Goal: Information Seeking & Learning: Learn about a topic

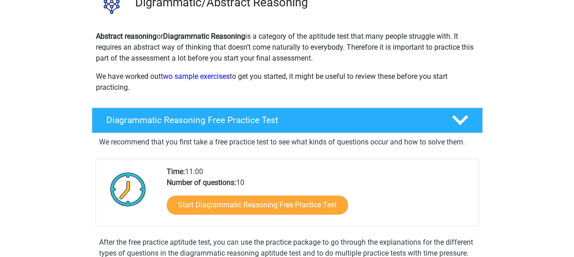
scroll to position [84, 0]
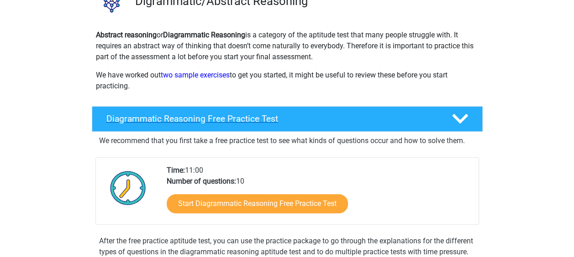
click at [220, 126] on div "Diagrammatic Reasoning Free Practice Test" at bounding box center [287, 119] width 391 height 26
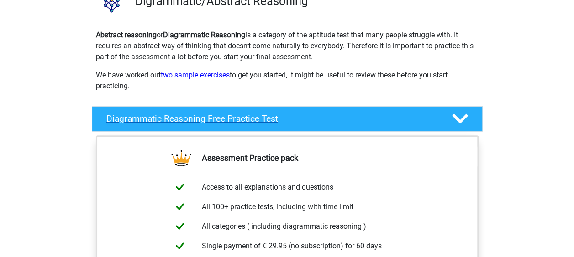
click at [326, 124] on div "Diagrammatic Reasoning Free Practice Test" at bounding box center [287, 119] width 391 height 26
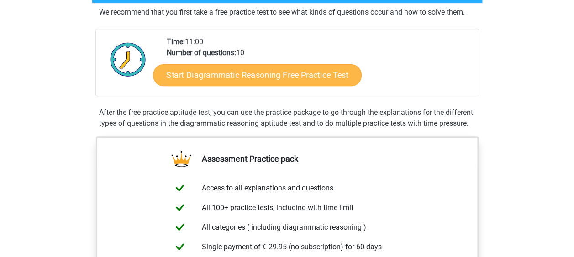
scroll to position [212, 0]
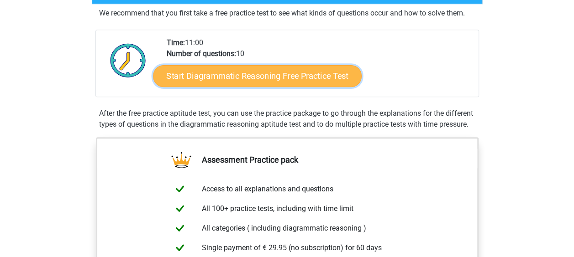
click at [306, 79] on link "Start Diagrammatic Reasoning Free Practice Test" at bounding box center [257, 76] width 209 height 22
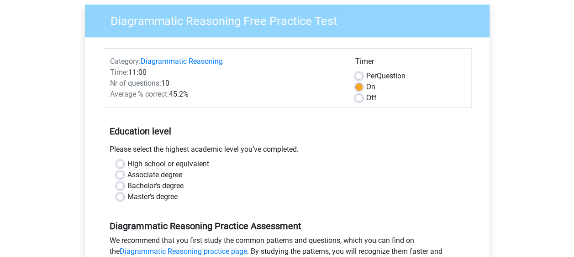
scroll to position [73, 0]
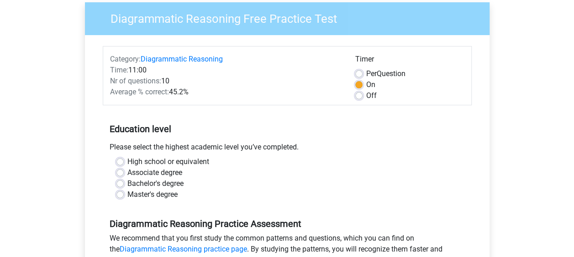
click at [127, 183] on label "Bachelor's degree" at bounding box center [155, 183] width 56 height 11
click at [121, 183] on input "Bachelor's degree" at bounding box center [119, 182] width 7 height 9
radio input "true"
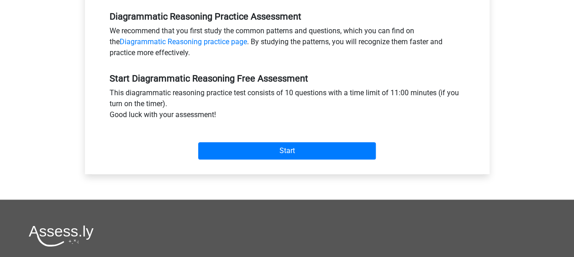
scroll to position [282, 0]
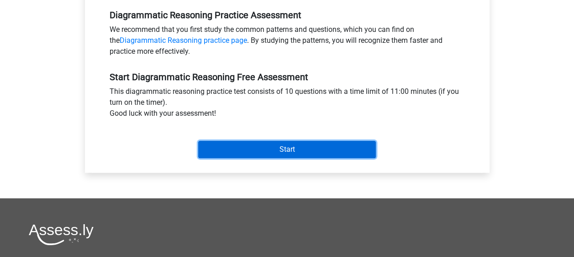
click at [241, 153] on input "Start" at bounding box center [287, 149] width 178 height 17
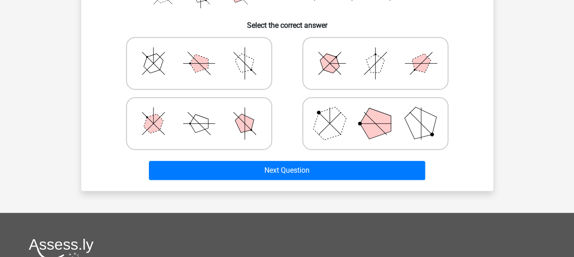
scroll to position [172, 0]
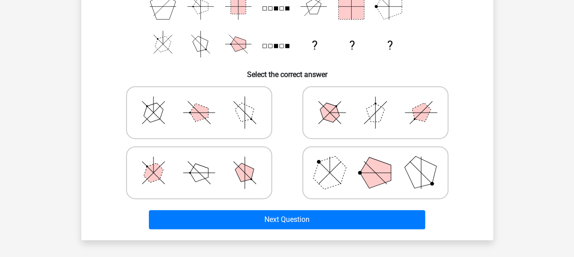
click at [317, 104] on icon at bounding box center [375, 113] width 137 height 46
click at [375, 101] on input "radio" at bounding box center [378, 98] width 6 height 6
radio input "true"
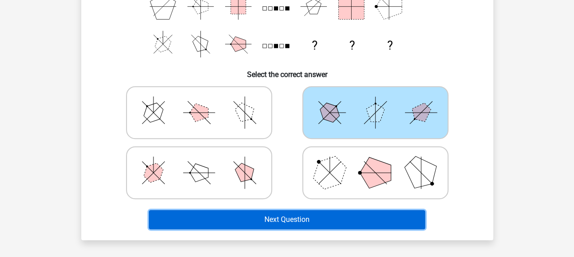
click at [291, 212] on button "Next Question" at bounding box center [287, 219] width 276 height 19
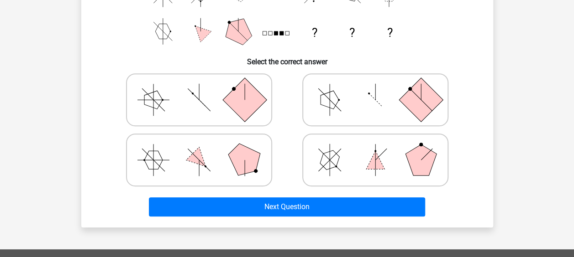
scroll to position [184, 0]
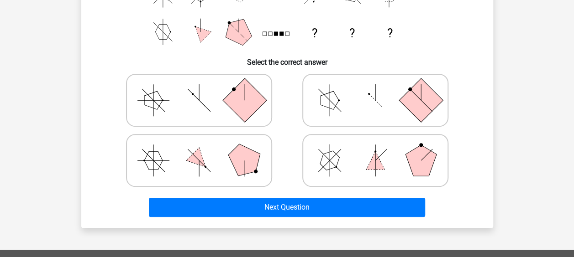
click at [230, 157] on polygon at bounding box center [244, 161] width 44 height 44
click at [205, 149] on input "radio" at bounding box center [202, 146] width 6 height 6
radio input "true"
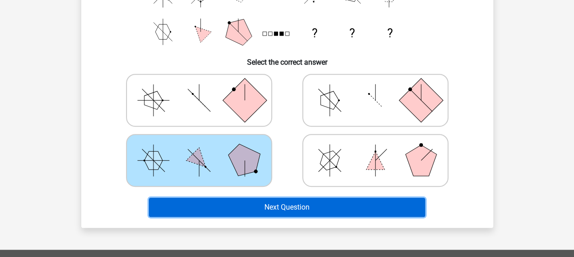
click at [269, 208] on button "Next Question" at bounding box center [287, 207] width 276 height 19
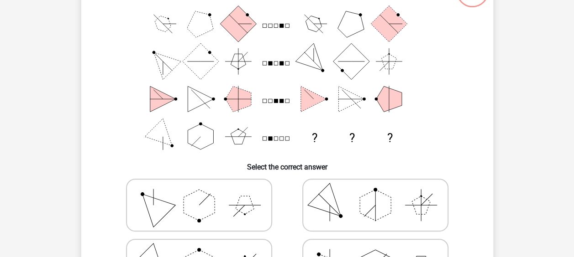
scroll to position [79, 0]
click at [371, 194] on polygon at bounding box center [375, 204] width 31 height 31
click at [375, 194] on input "radio" at bounding box center [378, 191] width 6 height 6
radio input "true"
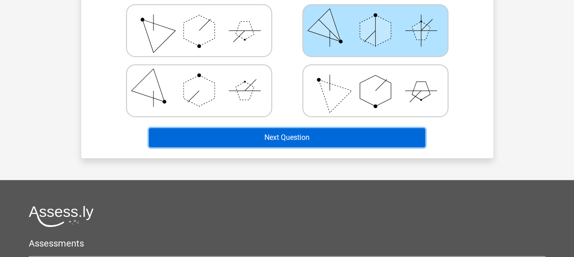
click at [335, 145] on button "Next Question" at bounding box center [287, 137] width 276 height 19
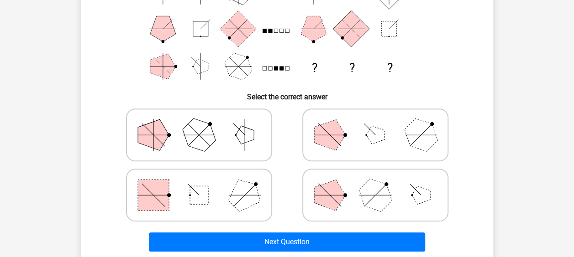
scroll to position [150, 0]
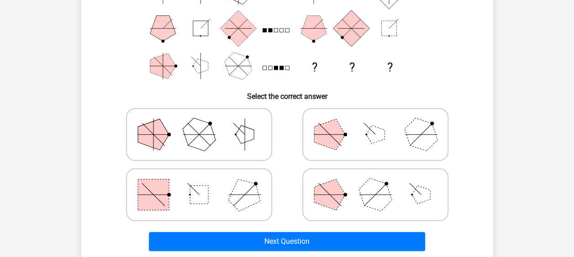
click at [329, 175] on icon at bounding box center [375, 195] width 137 height 46
click at [375, 178] on input "radio" at bounding box center [378, 181] width 6 height 6
radio input "true"
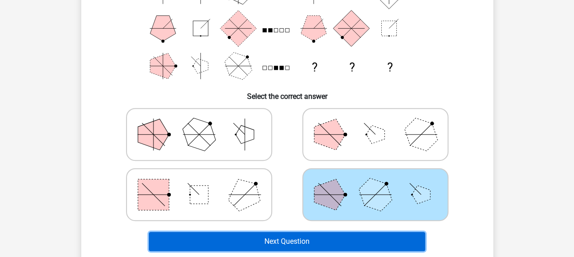
click at [290, 240] on button "Next Question" at bounding box center [287, 241] width 276 height 19
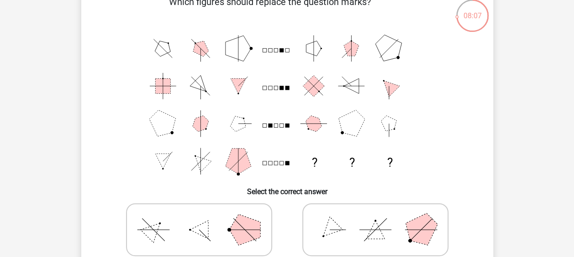
scroll to position [55, 0]
click at [290, 240] on div at bounding box center [375, 229] width 176 height 60
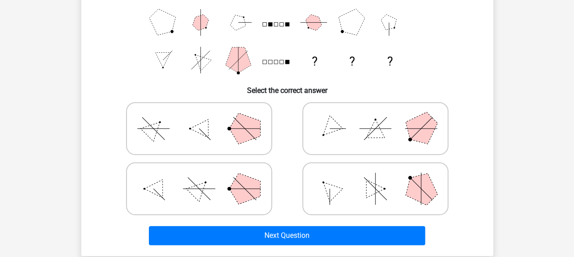
scroll to position [156, 0]
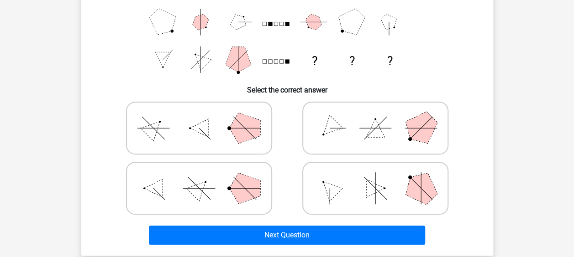
click at [349, 143] on icon at bounding box center [375, 128] width 137 height 46
click at [375, 117] on input "radio" at bounding box center [378, 114] width 6 height 6
radio input "true"
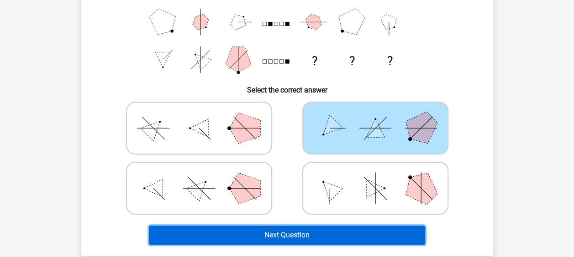
click at [307, 229] on button "Next Question" at bounding box center [287, 235] width 276 height 19
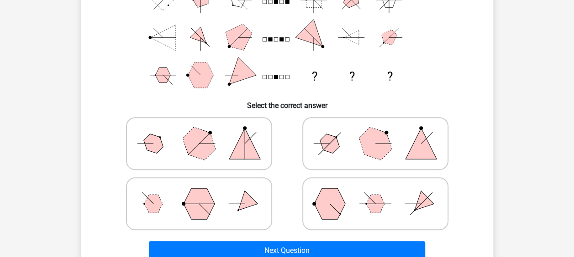
scroll to position [141, 0]
click at [346, 156] on icon at bounding box center [375, 143] width 137 height 46
click at [375, 132] on input "radio" at bounding box center [378, 129] width 6 height 6
radio input "true"
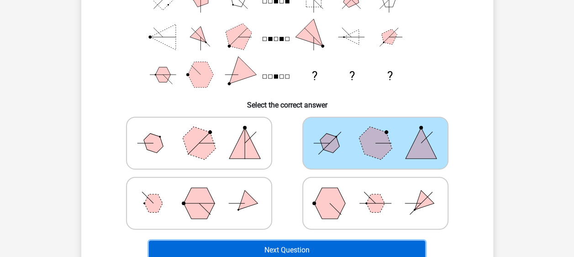
click at [305, 247] on button "Next Question" at bounding box center [287, 250] width 276 height 19
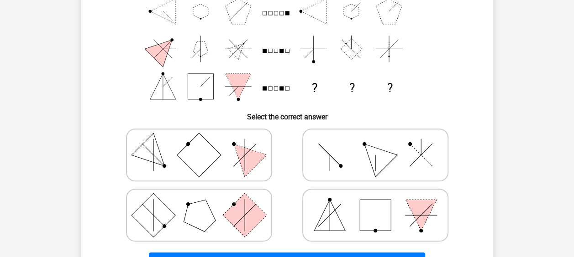
scroll to position [130, 0]
click at [222, 158] on icon at bounding box center [199, 155] width 137 height 46
click at [205, 143] on input "radio" at bounding box center [202, 140] width 6 height 6
radio input "true"
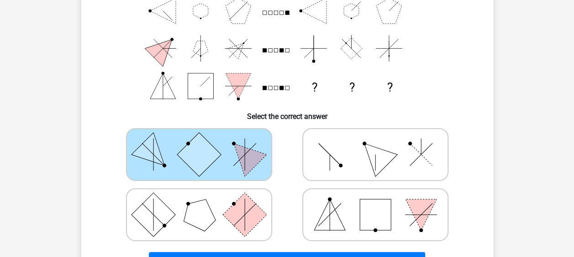
scroll to position [131, 0]
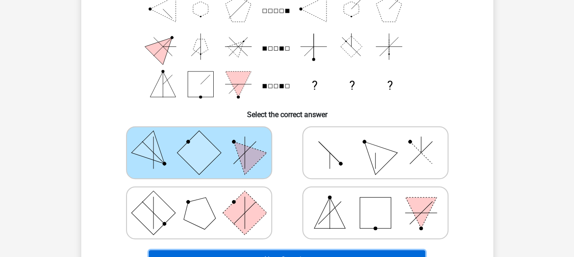
click at [272, 252] on button "Next Question" at bounding box center [287, 260] width 276 height 19
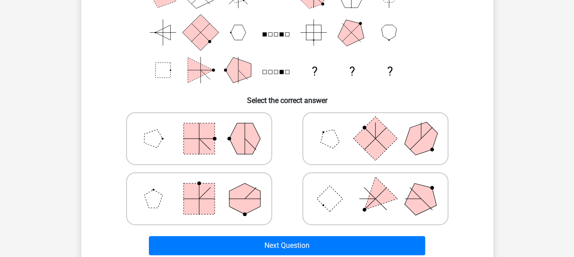
scroll to position [139, 0]
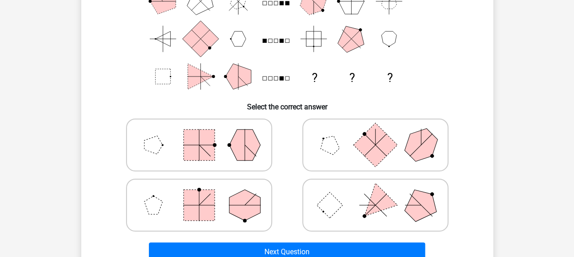
click at [254, 216] on polygon at bounding box center [244, 205] width 31 height 31
click at [205, 194] on input "radio" at bounding box center [202, 191] width 6 height 6
radio input "true"
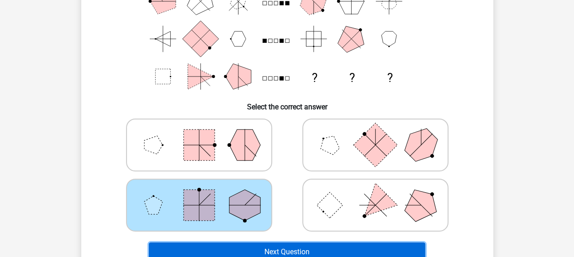
click at [277, 251] on button "Next Question" at bounding box center [287, 252] width 276 height 19
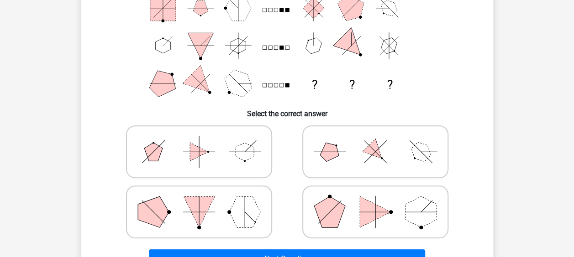
scroll to position [139, 0]
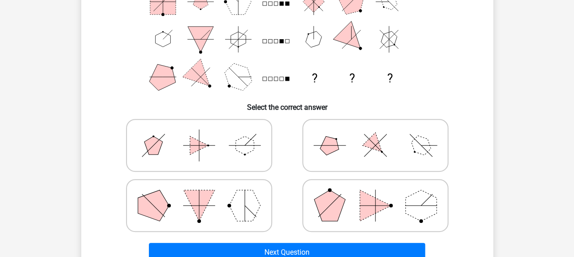
click at [377, 147] on polygon at bounding box center [375, 146] width 26 height 26
click at [377, 134] on input "radio" at bounding box center [378, 131] width 6 height 6
radio input "true"
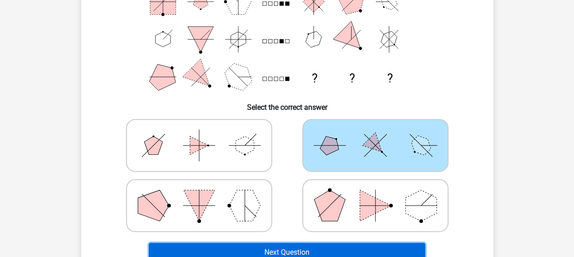
click at [311, 246] on button "Next Question" at bounding box center [287, 252] width 276 height 19
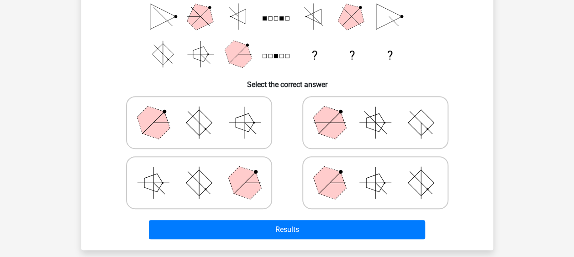
scroll to position [218, 0]
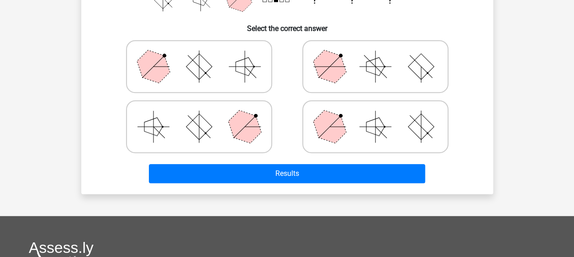
click at [251, 143] on icon at bounding box center [199, 127] width 137 height 46
click at [205, 115] on input "radio" at bounding box center [202, 113] width 6 height 6
radio input "true"
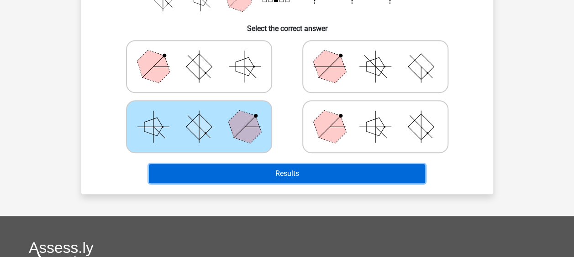
click at [252, 164] on button "Results" at bounding box center [287, 173] width 276 height 19
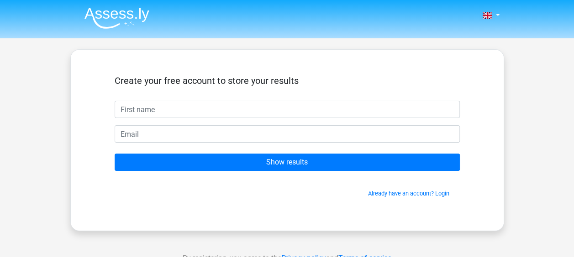
click at [238, 110] on input "text" at bounding box center [287, 109] width 345 height 17
type input "[PERSON_NAME]"
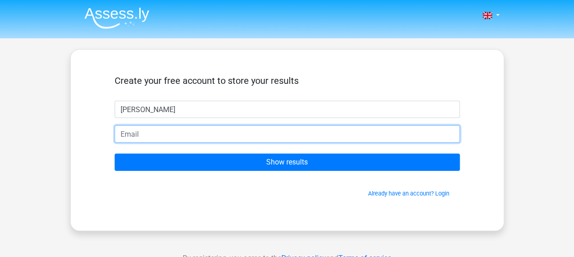
click at [219, 134] on input "email" at bounding box center [287, 134] width 345 height 17
type input "[EMAIL_ADDRESS][DOMAIN_NAME]"
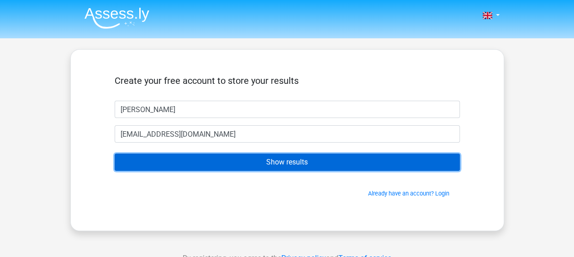
click at [208, 161] on input "Show results" at bounding box center [287, 162] width 345 height 17
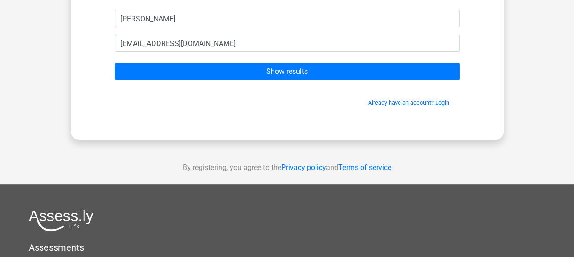
scroll to position [89, 0]
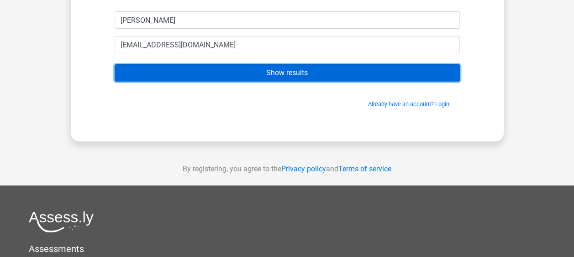
click at [216, 70] on input "Show results" at bounding box center [287, 72] width 345 height 17
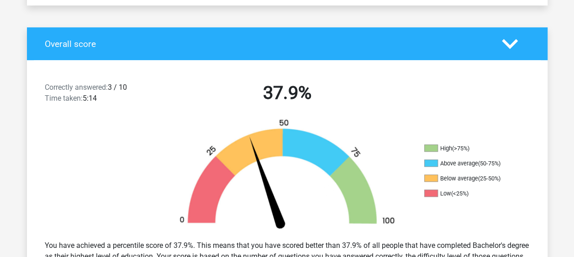
scroll to position [177, 0]
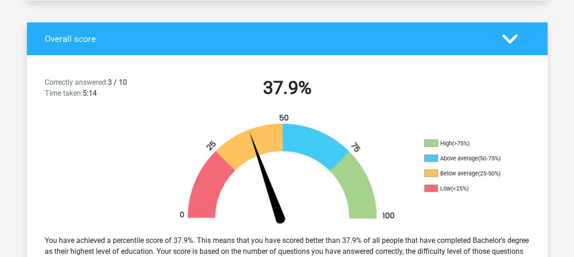
click at [208, 161] on img at bounding box center [287, 171] width 246 height 115
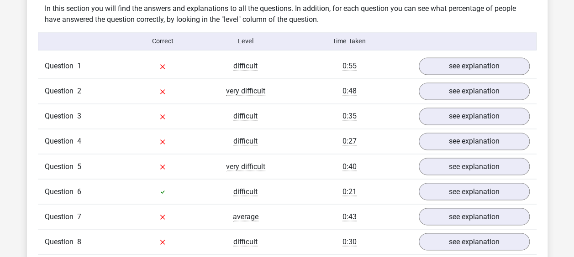
scroll to position [698, 0]
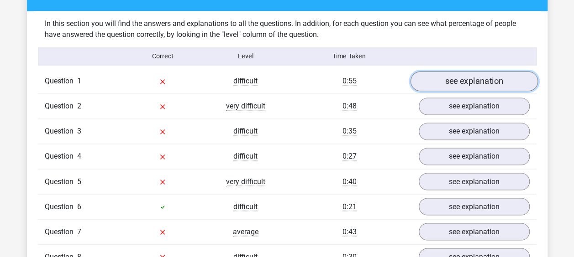
click at [440, 82] on link "see explanation" at bounding box center [473, 81] width 127 height 20
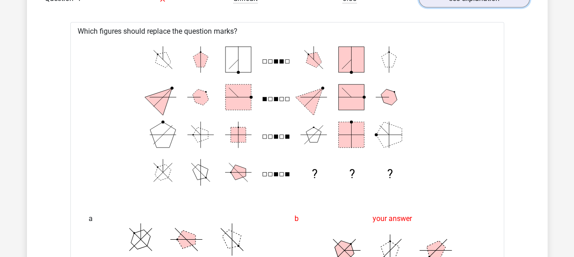
scroll to position [779, 0]
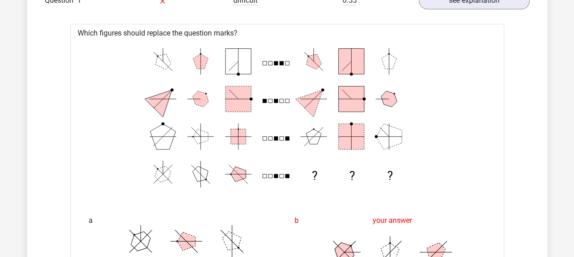
click at [262, 98] on icon "? ? ?" at bounding box center [287, 117] width 404 height 151
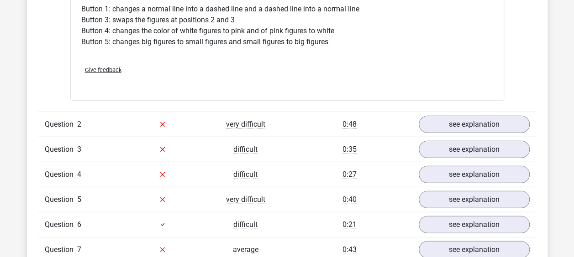
scroll to position [1296, 0]
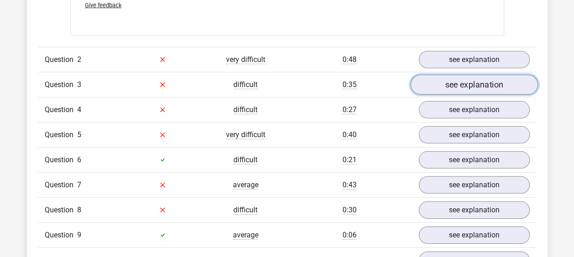
click at [495, 84] on link "see explanation" at bounding box center [473, 85] width 127 height 20
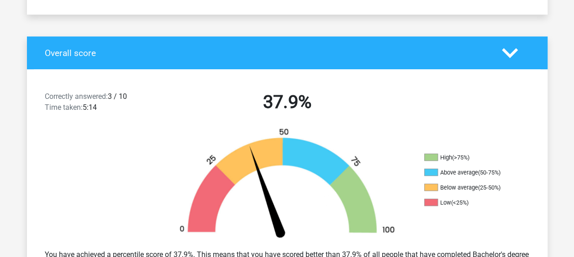
scroll to position [0, 0]
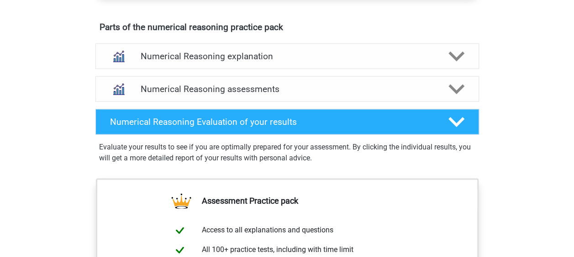
scroll to position [506, 0]
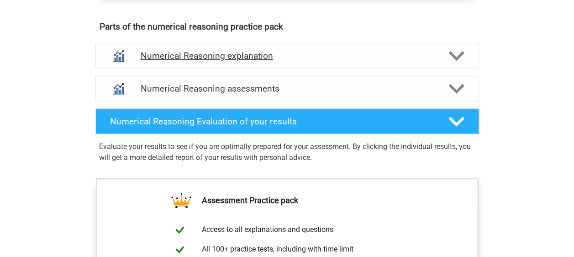
click at [298, 61] on h4 "Numerical Reasoning explanation" at bounding box center [287, 56] width 293 height 10
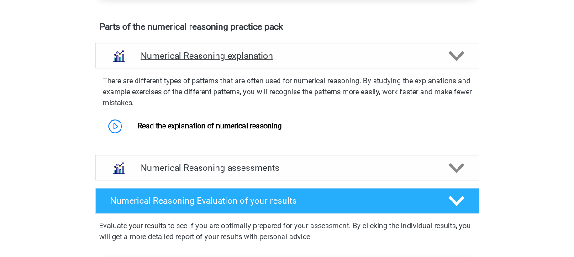
click at [297, 61] on h4 "Numerical Reasoning explanation" at bounding box center [287, 56] width 293 height 10
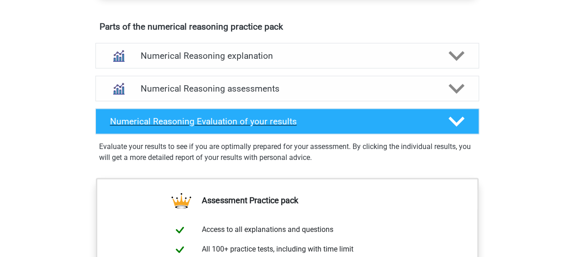
click at [298, 123] on div "Numerical Reasoning Evaluation of your results" at bounding box center [286, 122] width 383 height 26
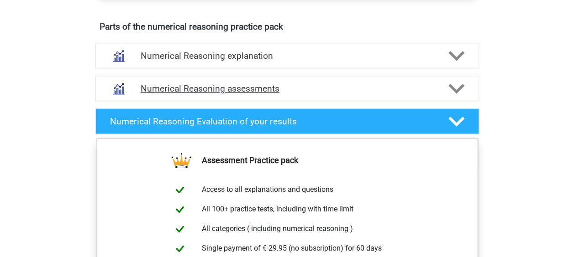
click at [292, 101] on div "Numerical Reasoning assessments" at bounding box center [286, 89] width 383 height 26
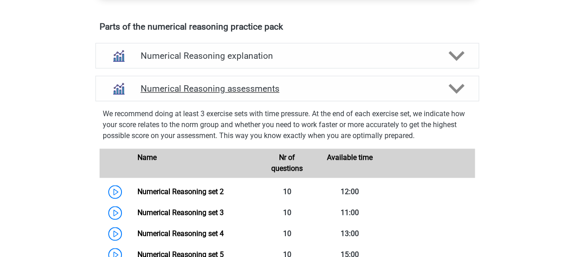
click at [292, 101] on div "Numerical Reasoning assessments" at bounding box center [286, 89] width 383 height 26
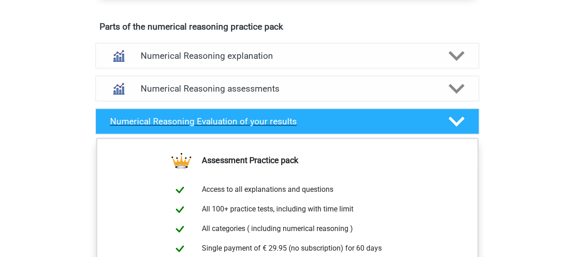
click at [301, 127] on h4 "Numerical Reasoning Evaluation of your results" at bounding box center [272, 121] width 324 height 10
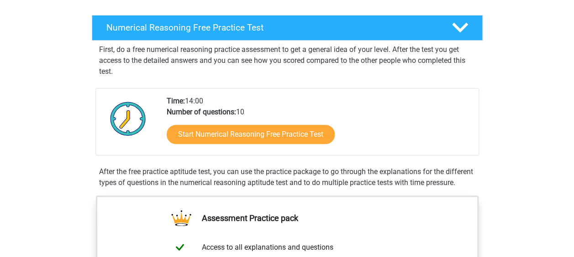
scroll to position [136, 0]
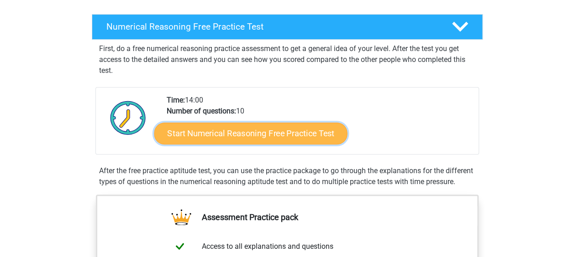
click at [302, 132] on link "Start Numerical Reasoning Free Practice Test" at bounding box center [250, 133] width 193 height 22
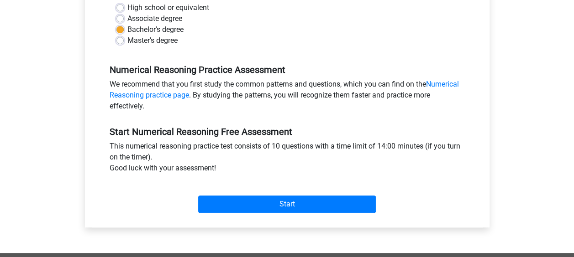
scroll to position [227, 0]
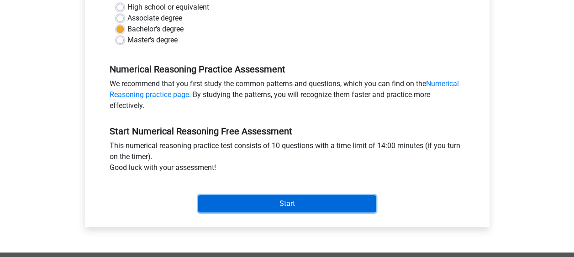
click at [259, 202] on input "Start" at bounding box center [287, 203] width 178 height 17
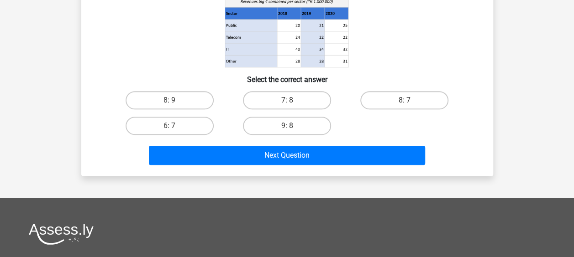
scroll to position [169, 0]
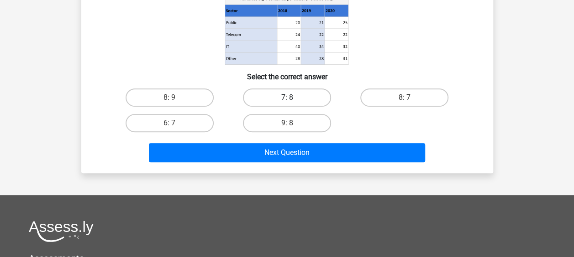
click at [268, 102] on label "7: 8" at bounding box center [287, 98] width 88 height 18
click at [287, 102] on input "7: 8" at bounding box center [290, 101] width 6 height 6
radio input "true"
click at [439, 100] on label "8: 7" at bounding box center [404, 98] width 88 height 18
click at [410, 100] on input "8: 7" at bounding box center [407, 101] width 6 height 6
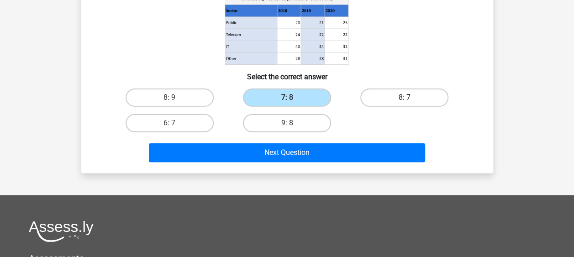
radio input "true"
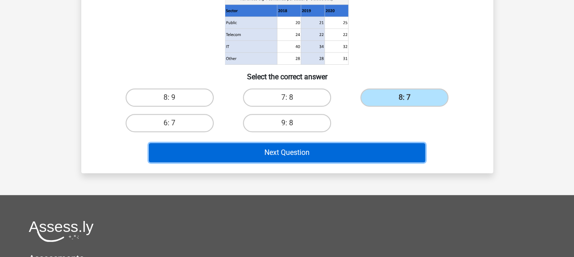
click at [338, 156] on button "Next Question" at bounding box center [287, 152] width 276 height 19
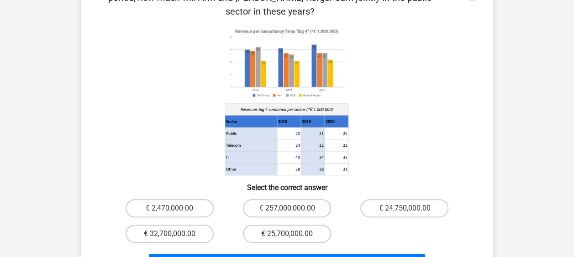
scroll to position [94, 0]
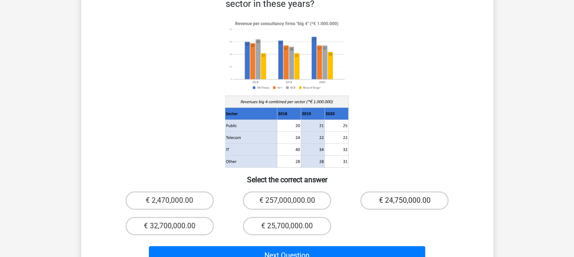
click at [385, 192] on label "€ 24,750,000.00" at bounding box center [404, 201] width 88 height 18
click at [404, 201] on input "€ 24,750,000.00" at bounding box center [407, 204] width 6 height 6
radio input "true"
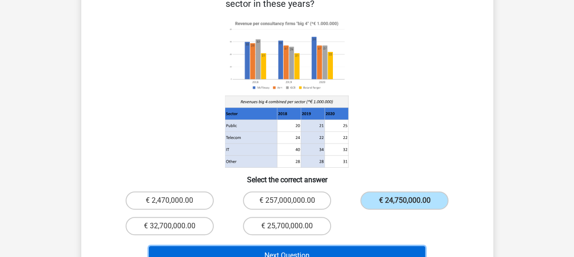
click at [344, 246] on button "Next Question" at bounding box center [287, 255] width 276 height 19
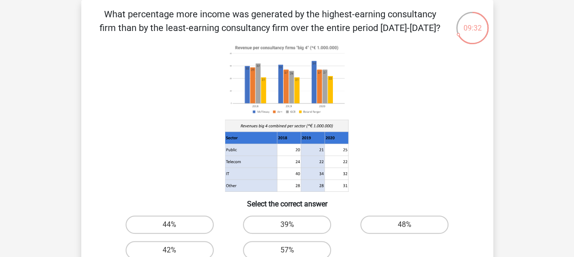
scroll to position [49, 0]
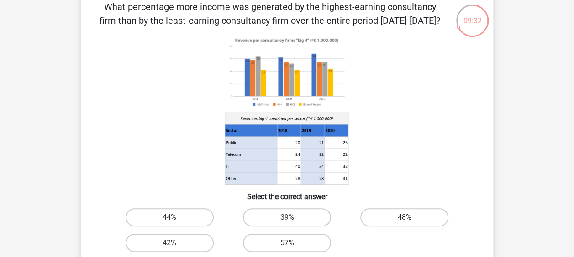
click at [386, 215] on label "48%" at bounding box center [404, 218] width 88 height 18
click at [404, 218] on input "48%" at bounding box center [407, 221] width 6 height 6
radio input "true"
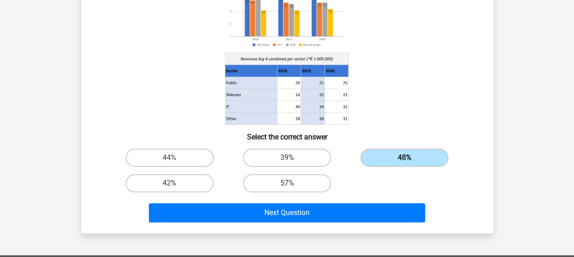
scroll to position [110, 0]
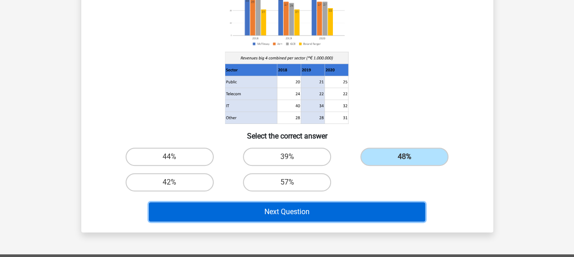
click at [348, 218] on button "Next Question" at bounding box center [287, 212] width 276 height 19
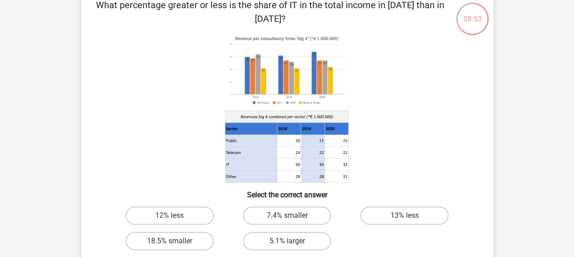
scroll to position [51, 0]
click at [387, 213] on label "13% less" at bounding box center [404, 216] width 88 height 18
click at [404, 216] on input "13% less" at bounding box center [407, 219] width 6 height 6
radio input "true"
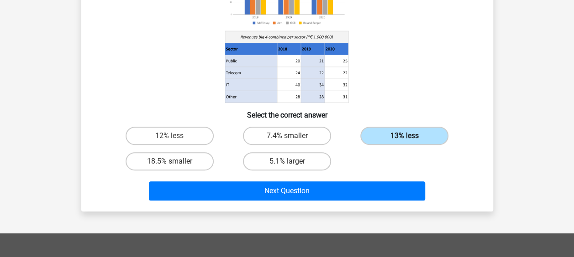
scroll to position [132, 0]
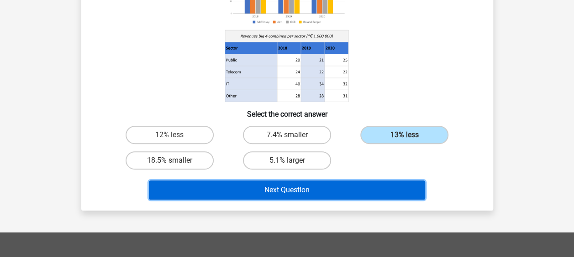
click at [365, 186] on button "Next Question" at bounding box center [287, 190] width 276 height 19
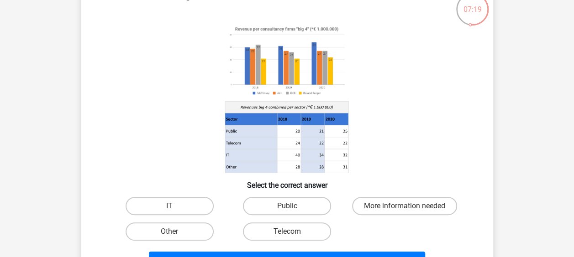
scroll to position [61, 0]
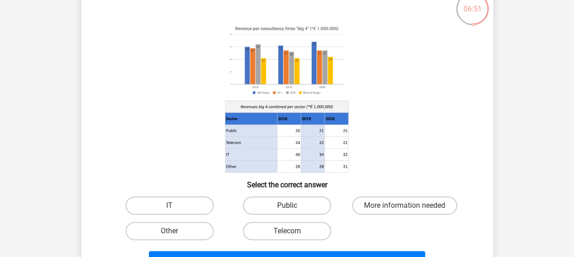
click at [301, 202] on label "Public" at bounding box center [287, 206] width 88 height 18
click at [293, 206] on input "Public" at bounding box center [290, 209] width 6 height 6
radio input "true"
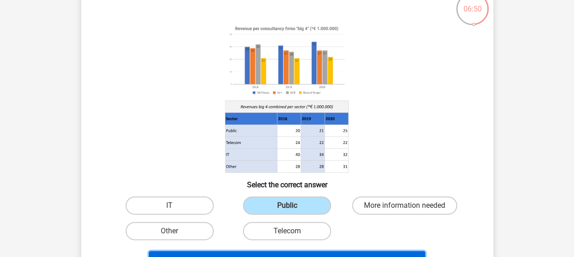
click at [387, 254] on button "Next Question" at bounding box center [287, 260] width 276 height 19
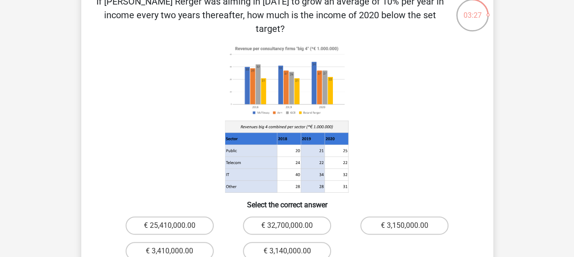
scroll to position [55, 0]
click at [195, 243] on label "€ 3,410,000.00" at bounding box center [170, 251] width 88 height 18
click at [175, 251] on input "€ 3,410,000.00" at bounding box center [172, 254] width 6 height 6
radio input "true"
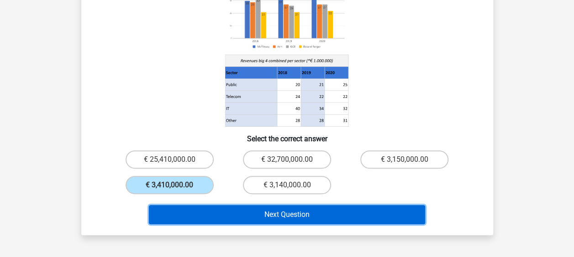
click at [221, 205] on button "Next Question" at bounding box center [287, 214] width 276 height 19
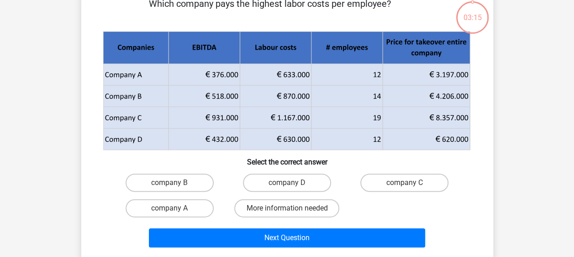
scroll to position [42, 0]
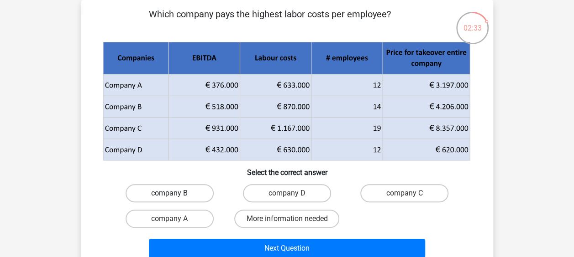
click at [208, 198] on label "company B" at bounding box center [170, 193] width 88 height 18
click at [175, 198] on input "company B" at bounding box center [172, 197] width 6 height 6
radio input "true"
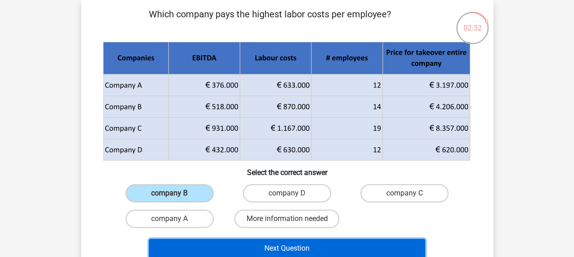
click at [232, 242] on button "Next Question" at bounding box center [287, 248] width 276 height 19
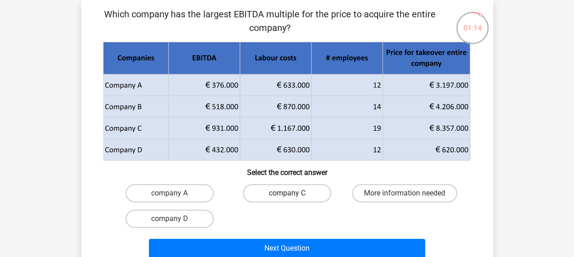
click at [259, 185] on label "company C" at bounding box center [287, 193] width 88 height 18
click at [287, 194] on input "company C" at bounding box center [290, 197] width 6 height 6
radio input "true"
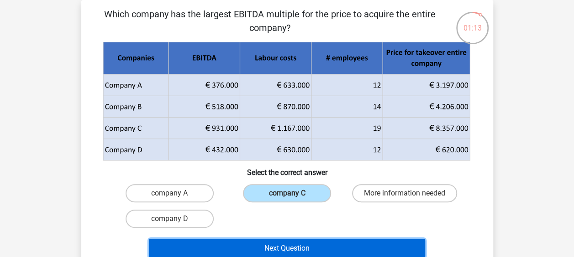
click at [254, 250] on button "Next Question" at bounding box center [287, 248] width 276 height 19
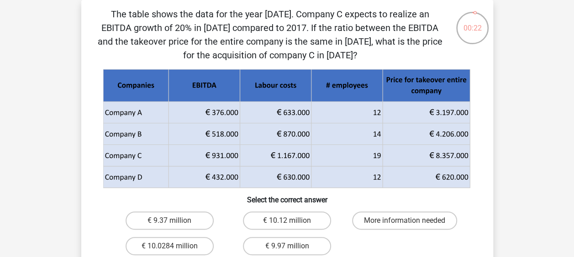
click at [387, 211] on div "More information needed" at bounding box center [404, 221] width 117 height 26
click at [383, 218] on label "More information needed" at bounding box center [404, 221] width 105 height 18
click at [404, 221] on input "More information needed" at bounding box center [407, 224] width 6 height 6
radio input "true"
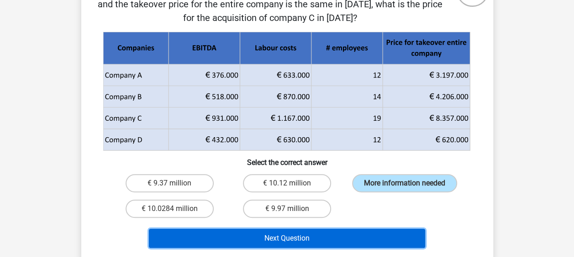
click at [336, 246] on button "Next Question" at bounding box center [287, 238] width 276 height 19
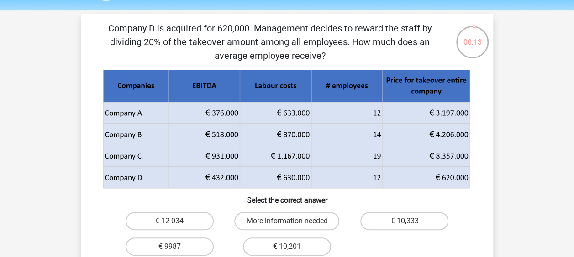
scroll to position [29, 0]
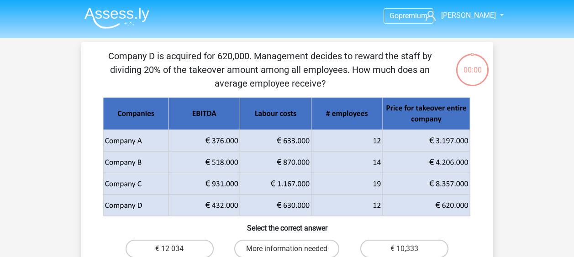
scroll to position [29, 0]
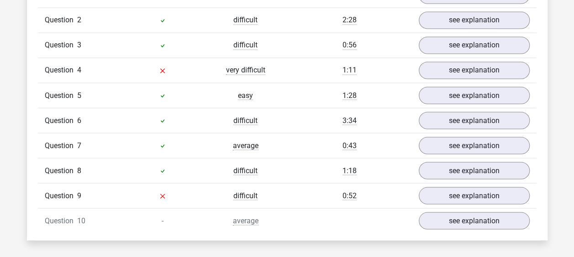
scroll to position [784, 0]
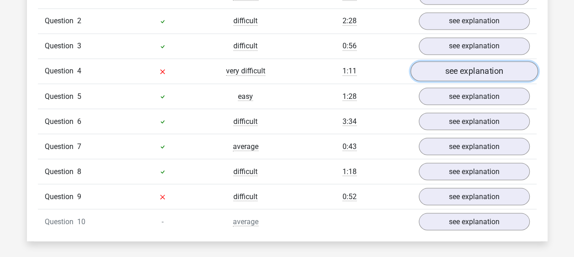
click at [441, 69] on link "see explanation" at bounding box center [473, 71] width 127 height 20
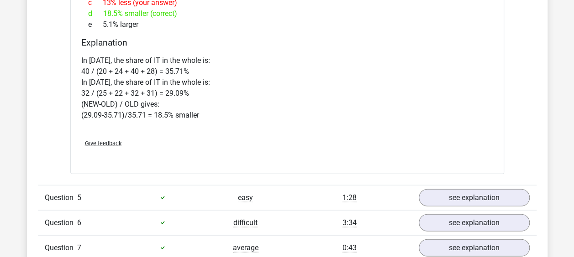
scroll to position [1226, 0]
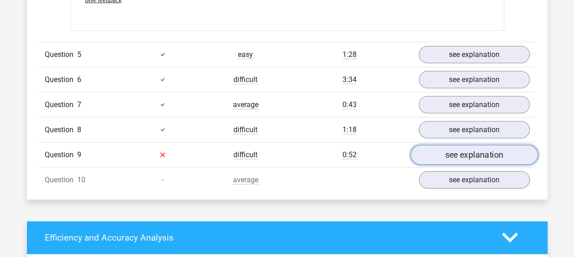
click at [451, 152] on link "see explanation" at bounding box center [473, 155] width 127 height 20
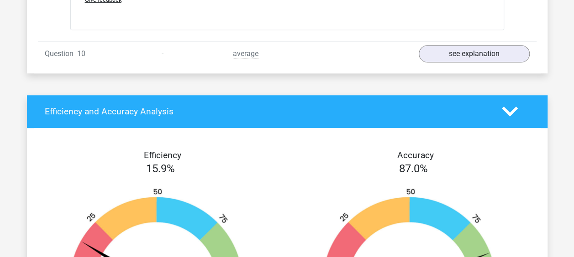
scroll to position [1958, 0]
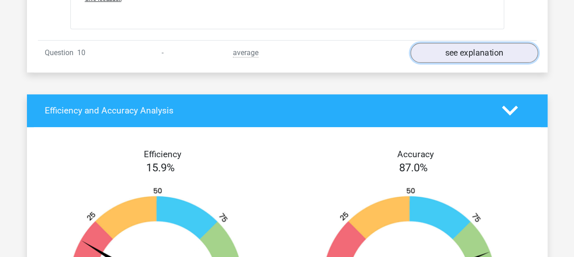
click at [460, 50] on link "see explanation" at bounding box center [473, 53] width 127 height 20
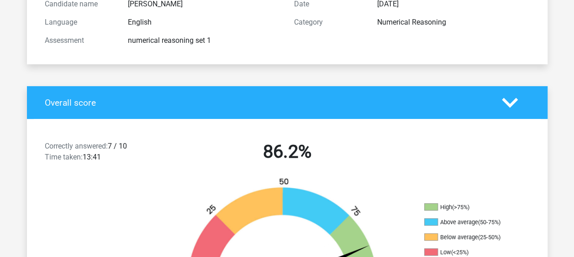
scroll to position [0, 0]
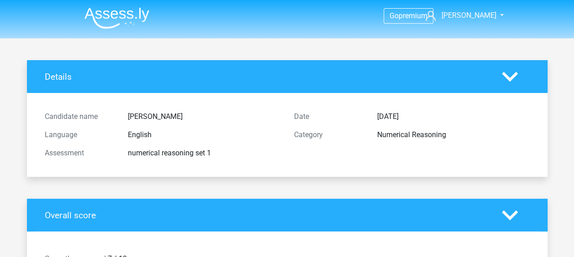
click at [514, 77] on polygon at bounding box center [510, 77] width 16 height 10
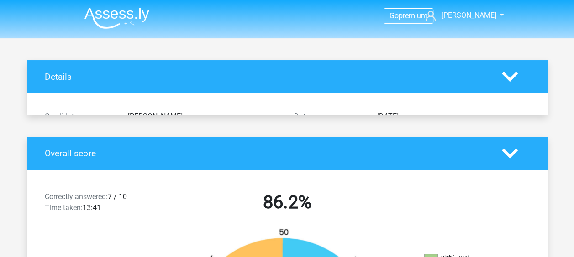
click at [514, 77] on polygon at bounding box center [510, 77] width 16 height 10
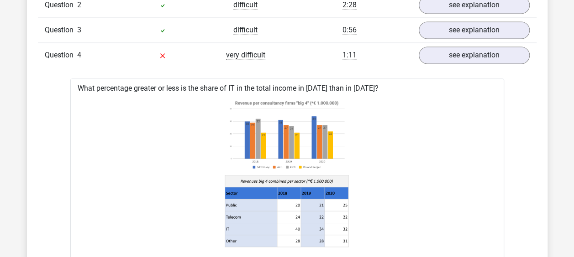
scroll to position [761, 0]
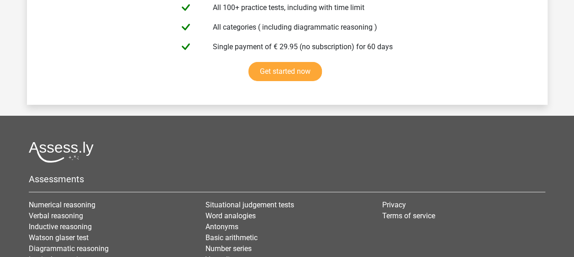
scroll to position [1689, 0]
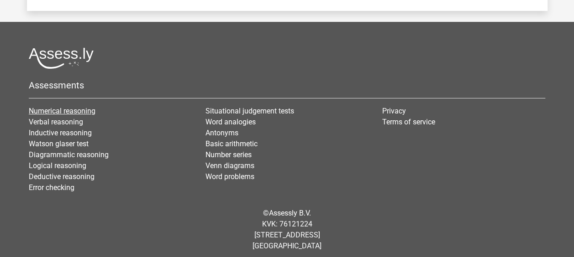
click at [65, 107] on link "Numerical reasoning" at bounding box center [62, 111] width 67 height 9
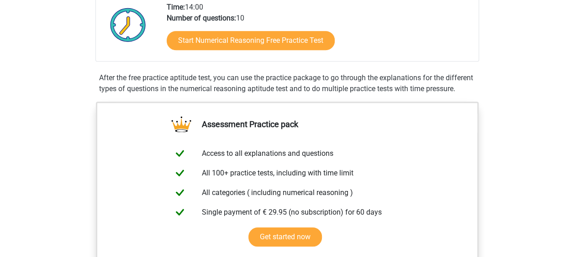
scroll to position [230, 0]
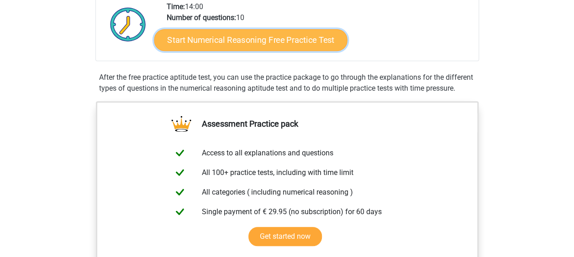
click at [255, 46] on link "Start Numerical Reasoning Free Practice Test" at bounding box center [250, 40] width 193 height 22
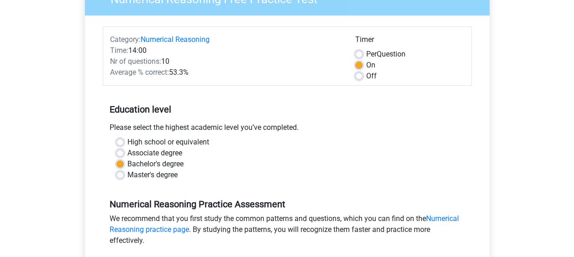
scroll to position [199, 0]
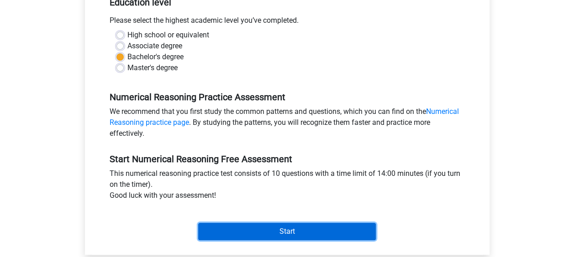
click at [220, 230] on input "Start" at bounding box center [287, 231] width 178 height 17
